Goal: Information Seeking & Learning: Learn about a topic

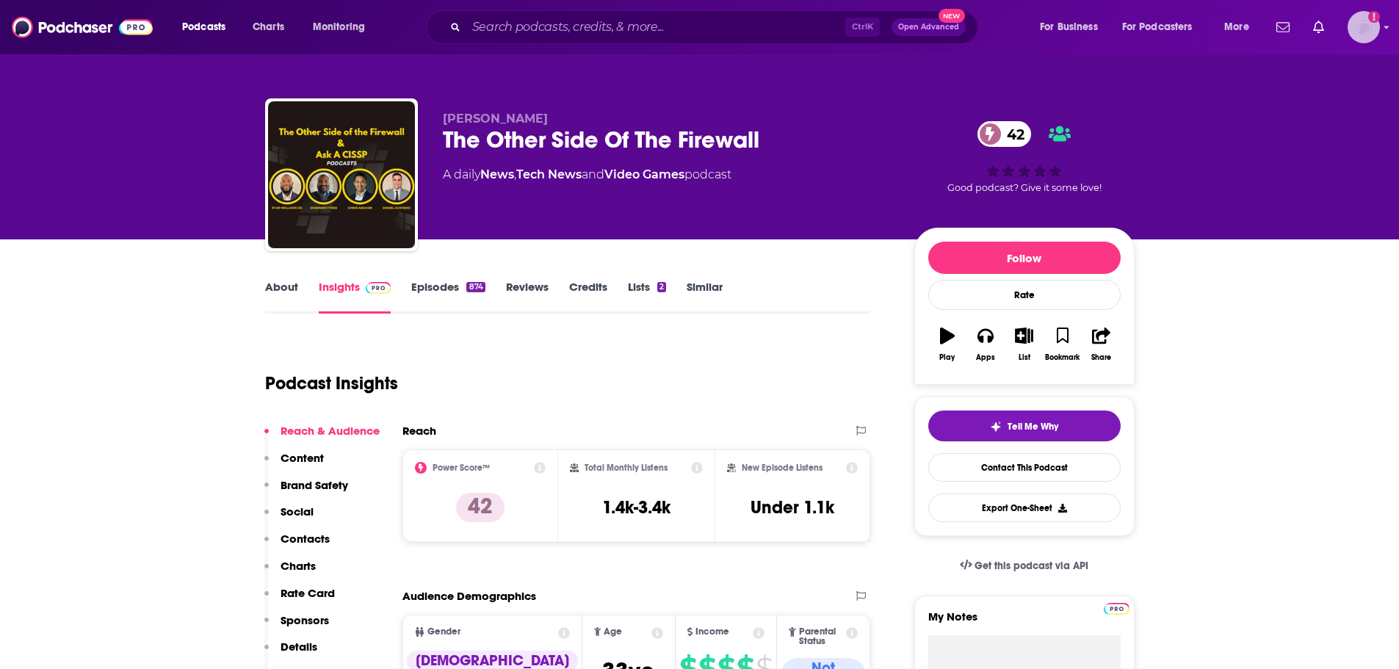
click at [1360, 29] on img "Logged in as MattieVG" at bounding box center [1364, 27] width 32 height 32
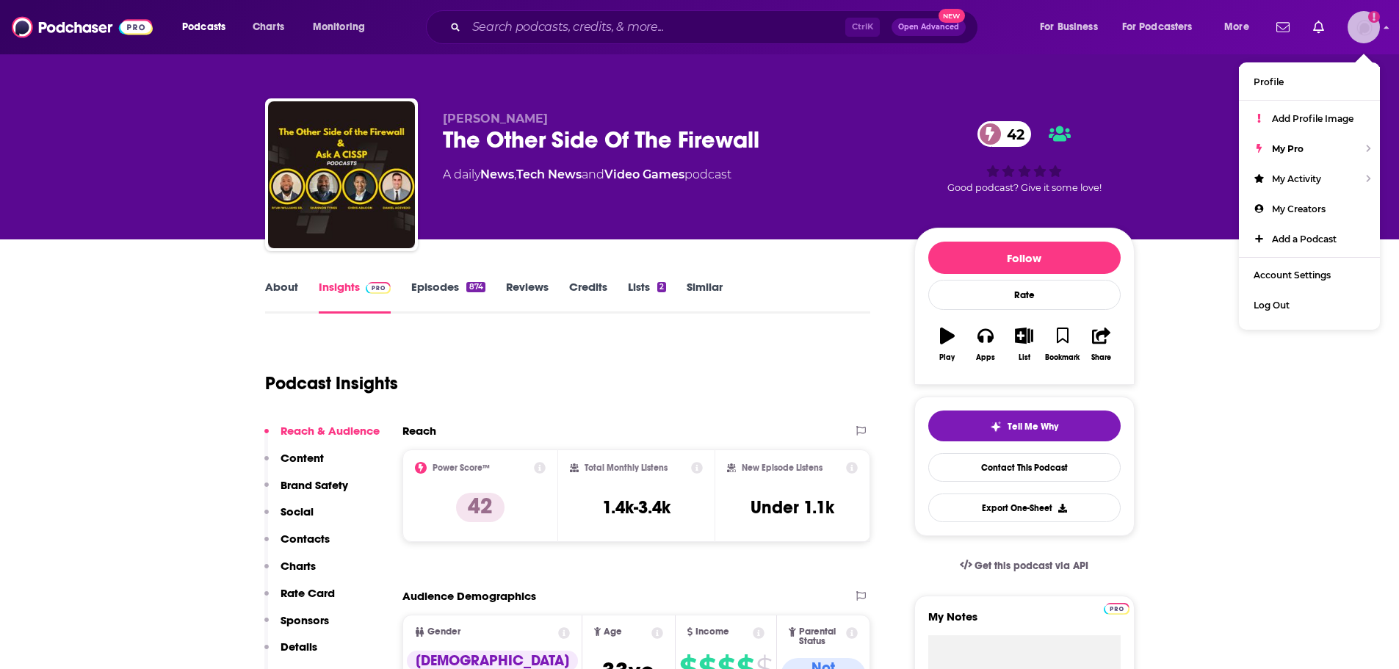
click at [1360, 29] on img "Logged in as MattieVG" at bounding box center [1364, 27] width 32 height 32
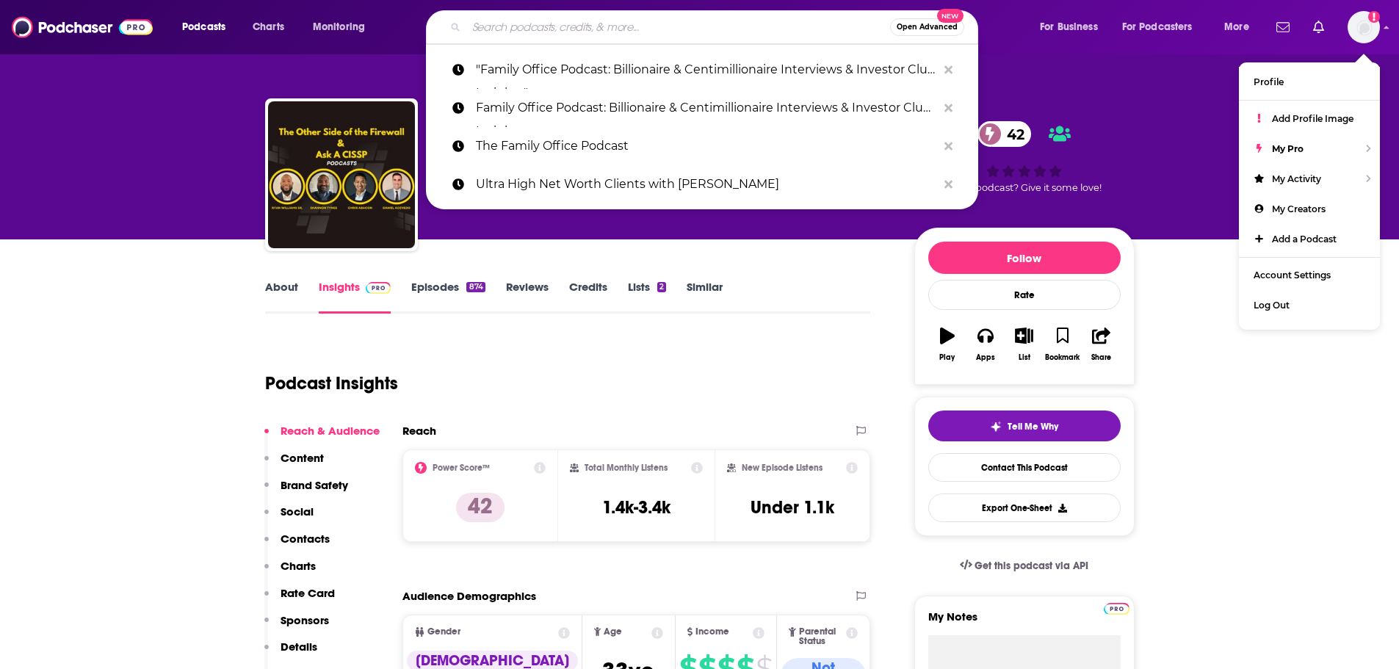
click at [592, 35] on input "Search podcasts, credits, & more..." at bounding box center [678, 26] width 424 height 23
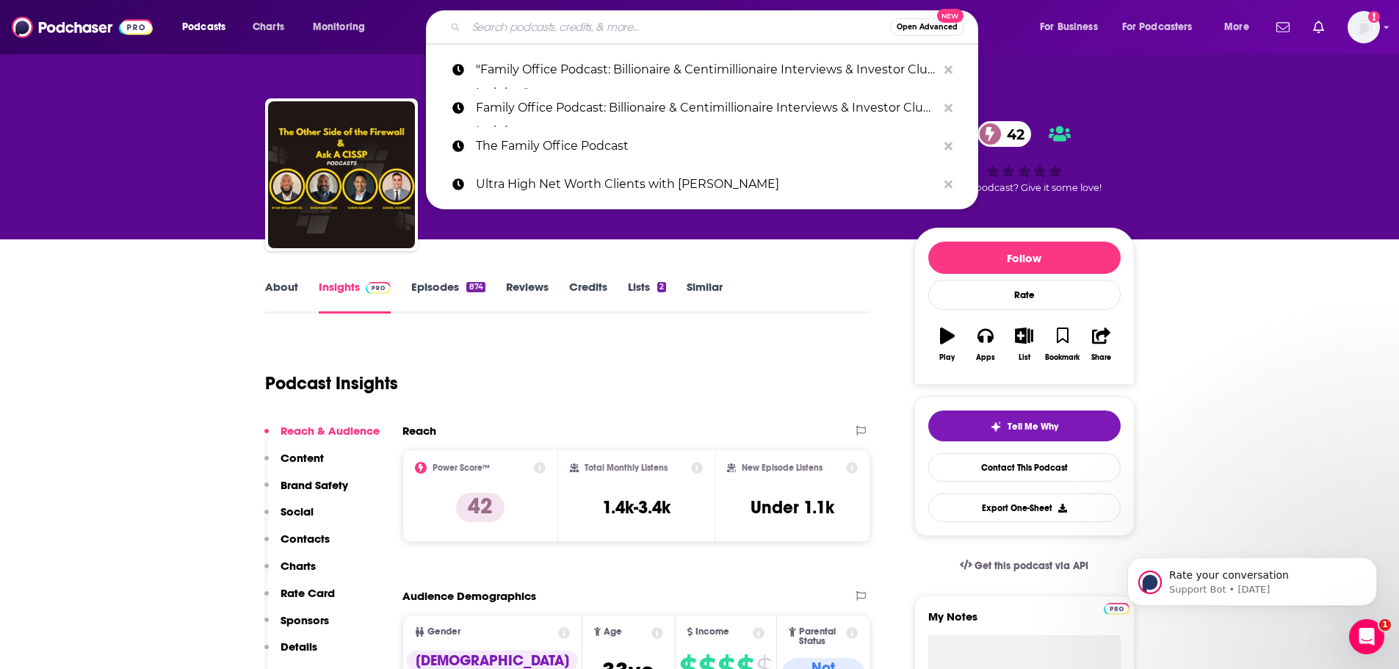
click at [572, 23] on input "Search podcasts, credits, & more..." at bounding box center [678, 26] width 424 height 23
paste input "Supply Chain Optimizers"
type input "Supply Chain Optimizers"
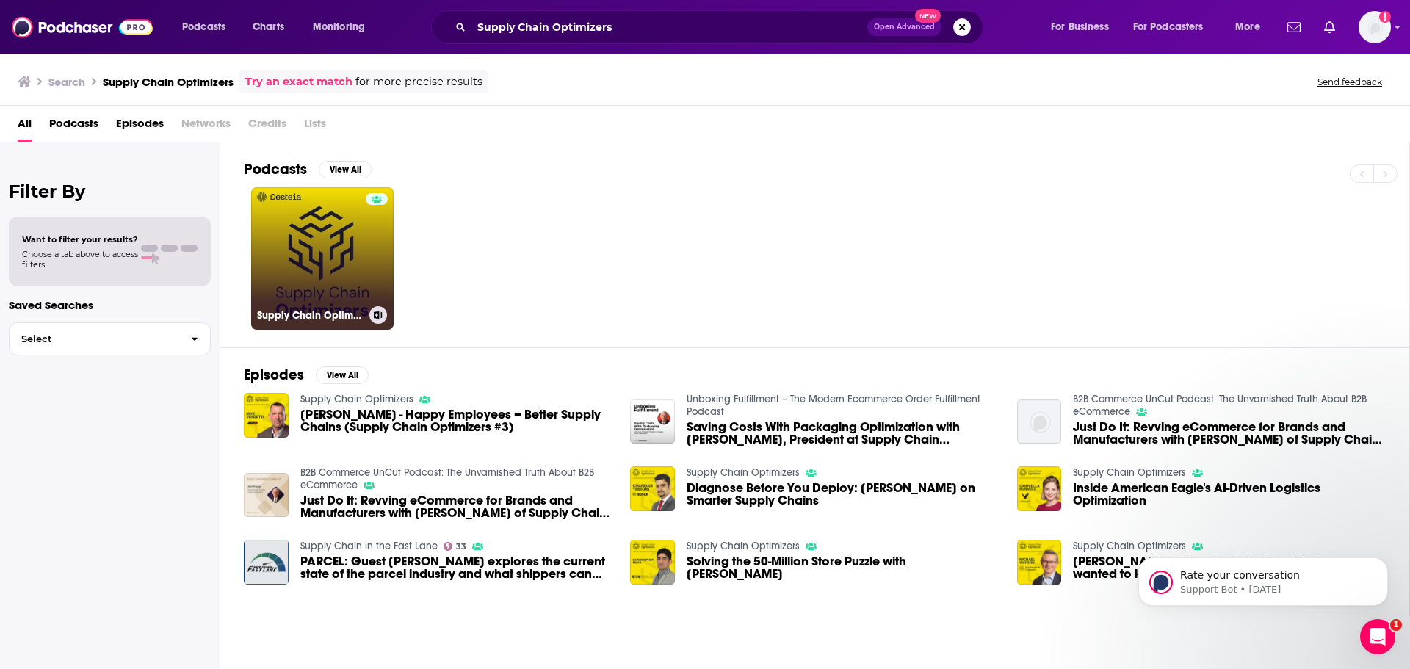
click at [319, 234] on link "Supply Chain Optimizers" at bounding box center [322, 258] width 142 height 142
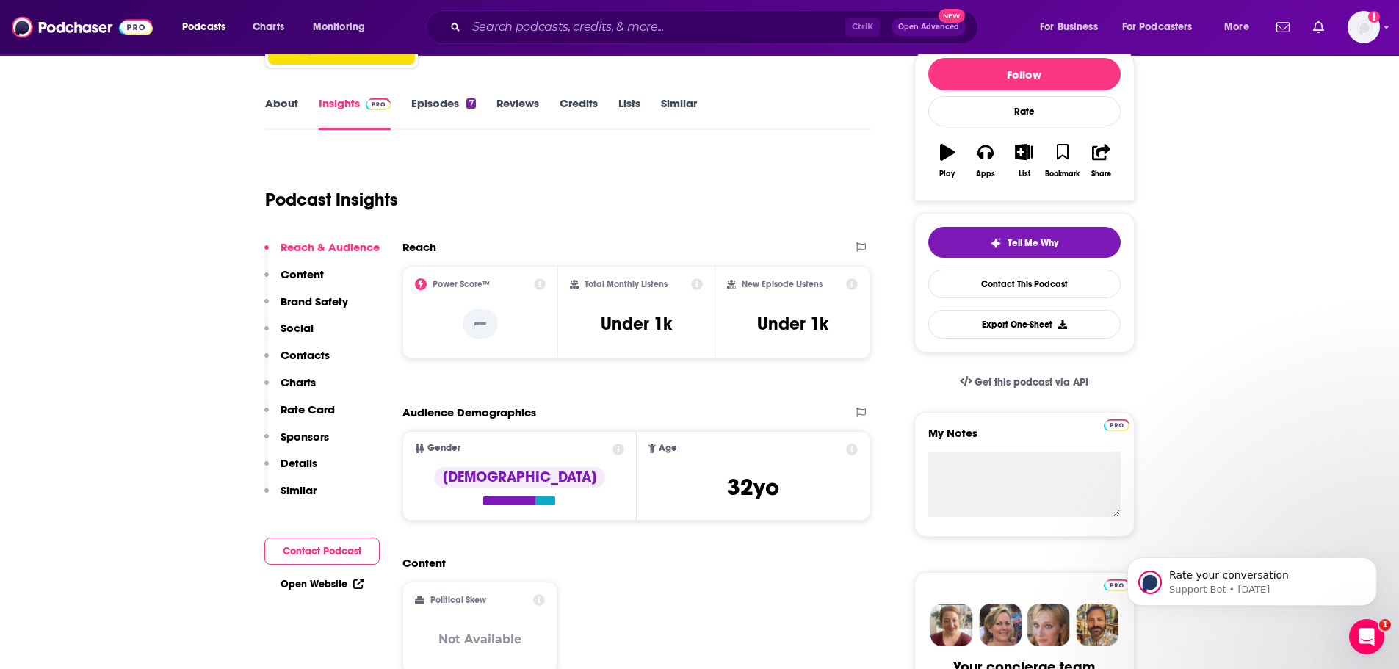
scroll to position [220, 0]
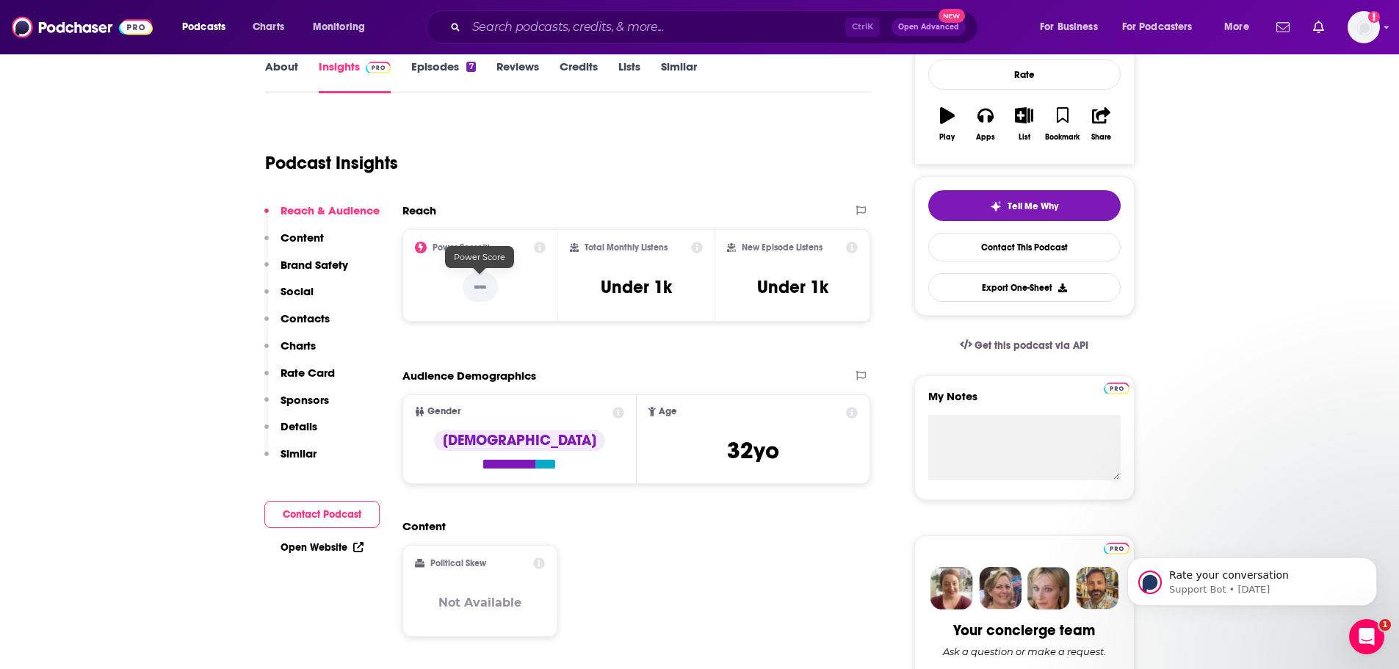
click at [477, 288] on p "--" at bounding box center [480, 286] width 35 height 29
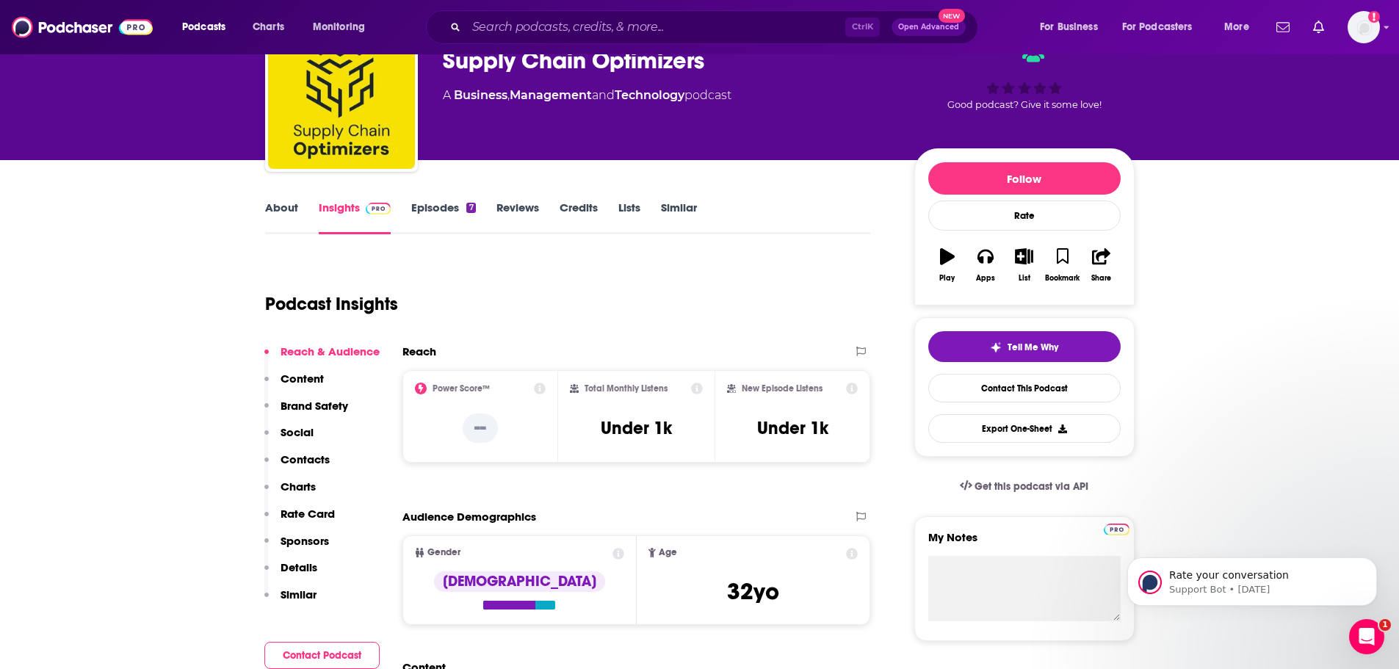
scroll to position [73, 0]
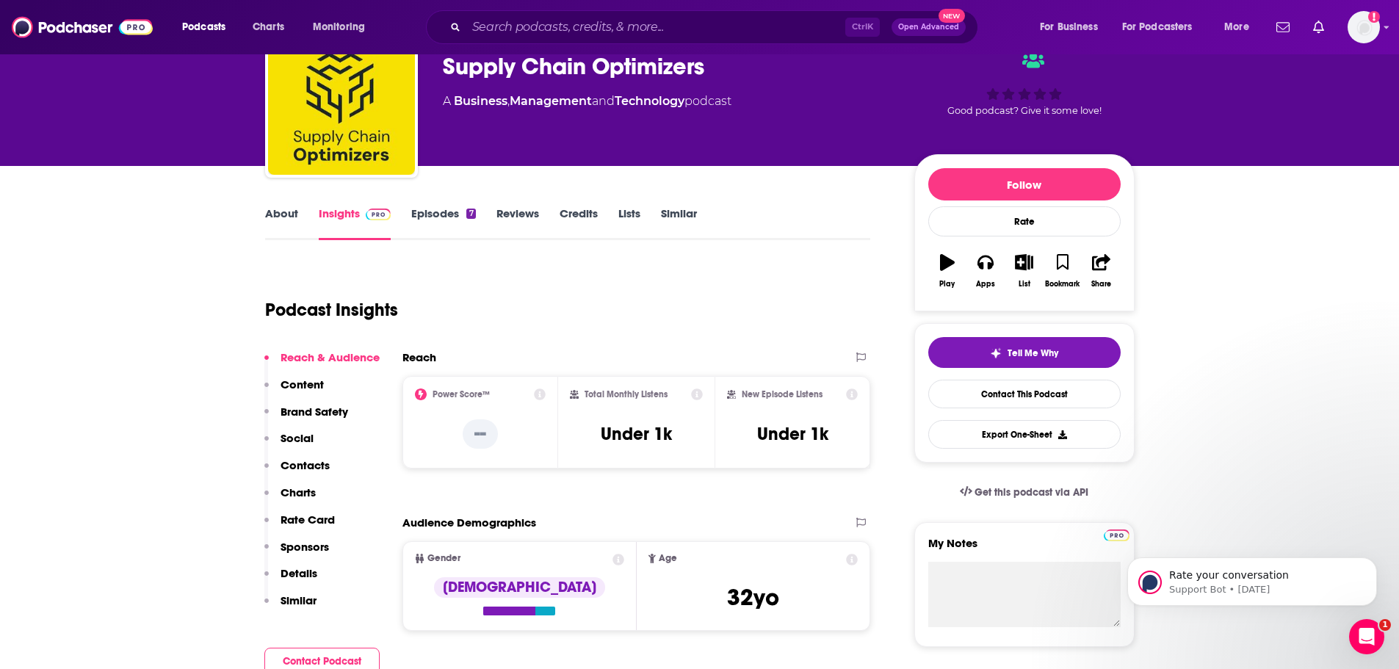
click at [282, 211] on link "About" at bounding box center [281, 223] width 33 height 34
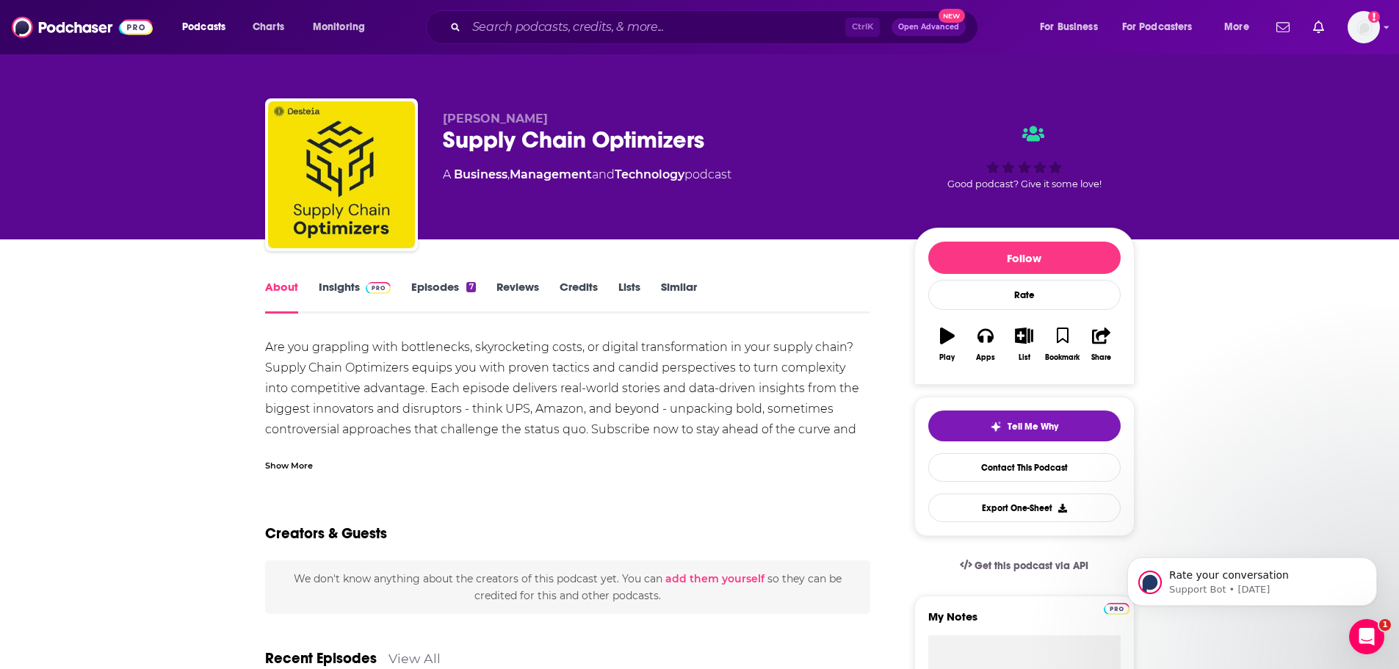
click at [289, 458] on div "Show More" at bounding box center [289, 465] width 48 height 14
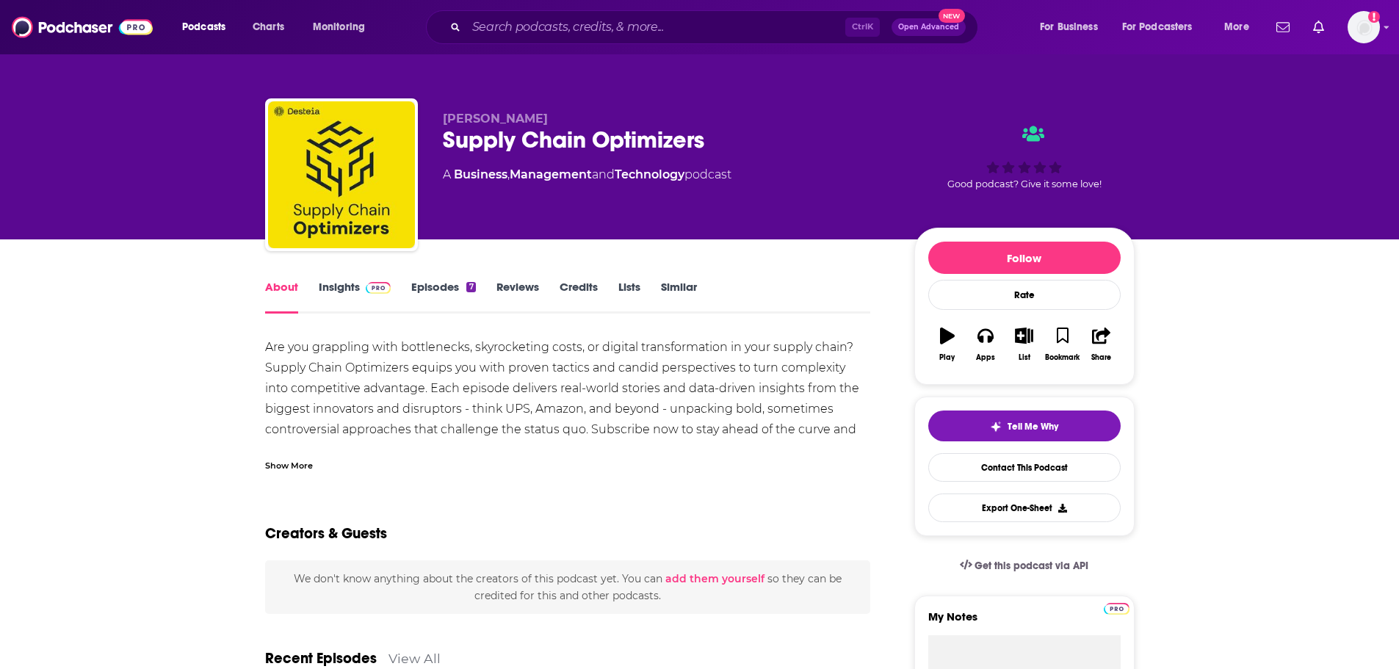
click at [295, 459] on div "Show More" at bounding box center [289, 465] width 48 height 14
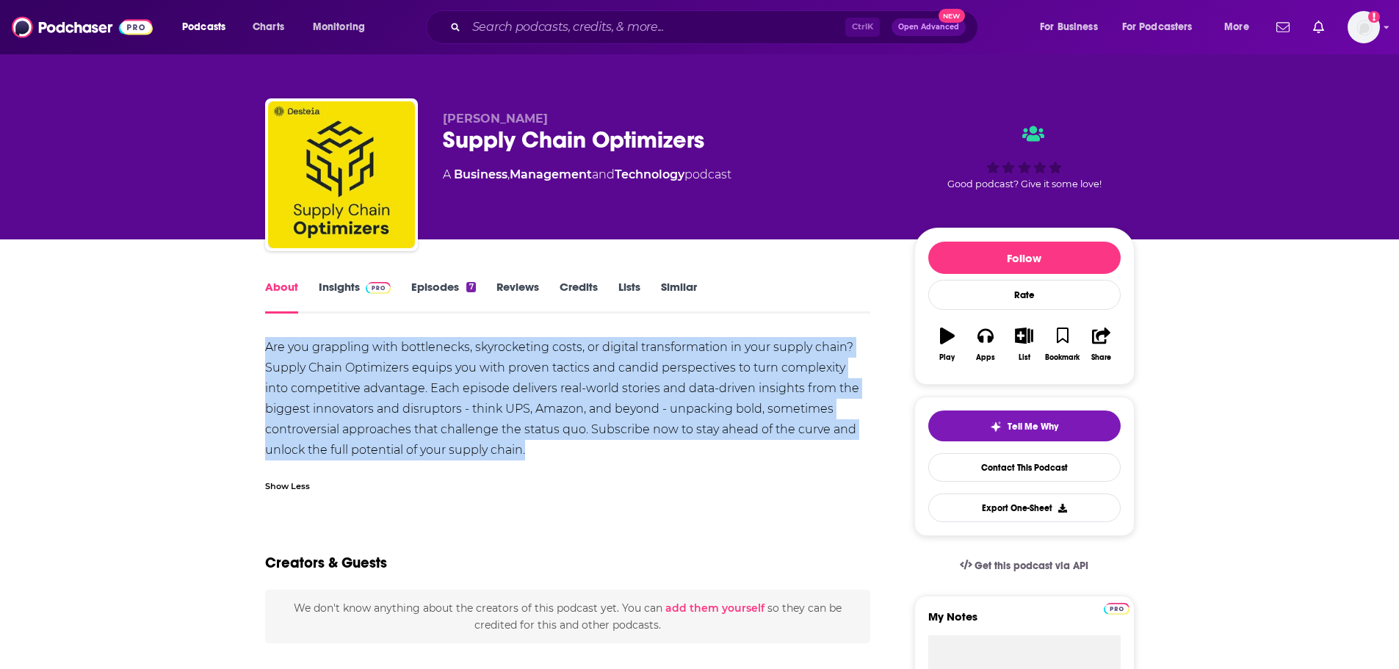
drag, startPoint x: 535, startPoint y: 448, endPoint x: 268, endPoint y: 341, distance: 287.3
click at [268, 341] on div "Are you grappling with bottlenecks, skyrocketing costs, or digital transformati…" at bounding box center [568, 398] width 606 height 123
copy div "Are you grappling with bottlenecks, skyrocketing costs, or digital transformati…"
